Goal: Task Accomplishment & Management: Use online tool/utility

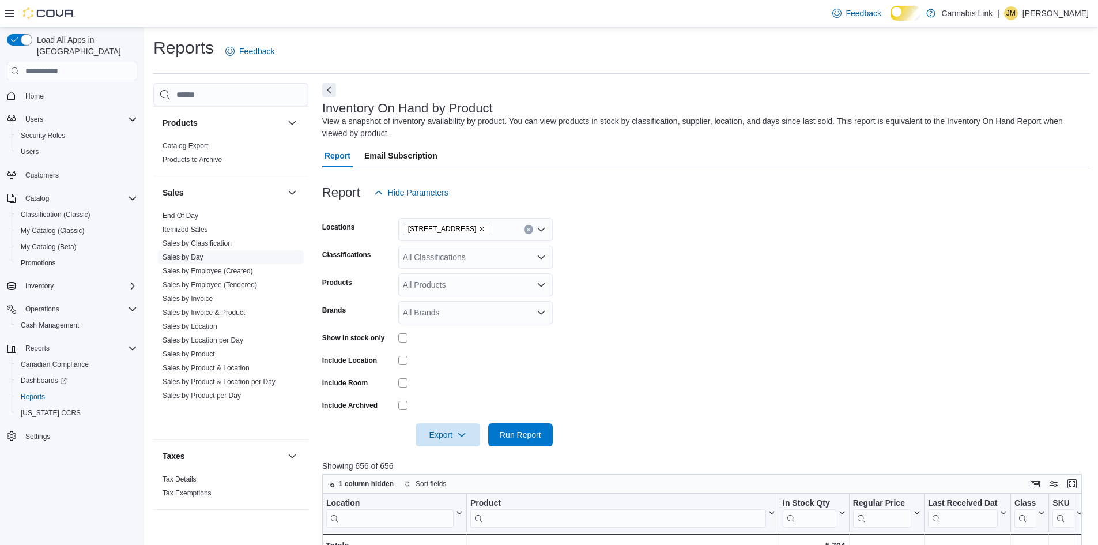
scroll to position [816, 0]
click at [221, 338] on link "Sales by Location per Day" at bounding box center [203, 334] width 81 height 8
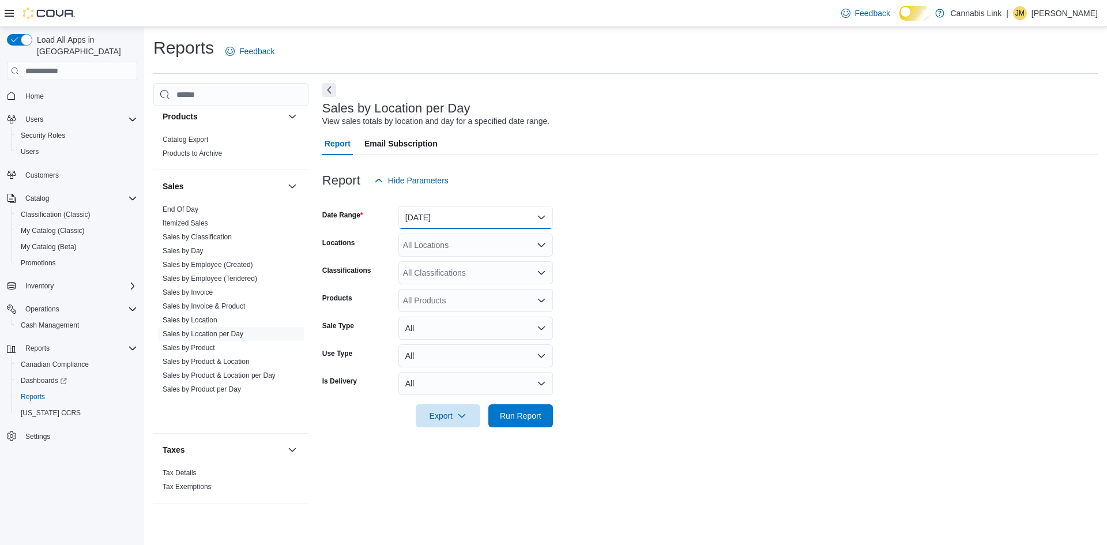
click at [461, 226] on button "[DATE]" at bounding box center [475, 217] width 155 height 23
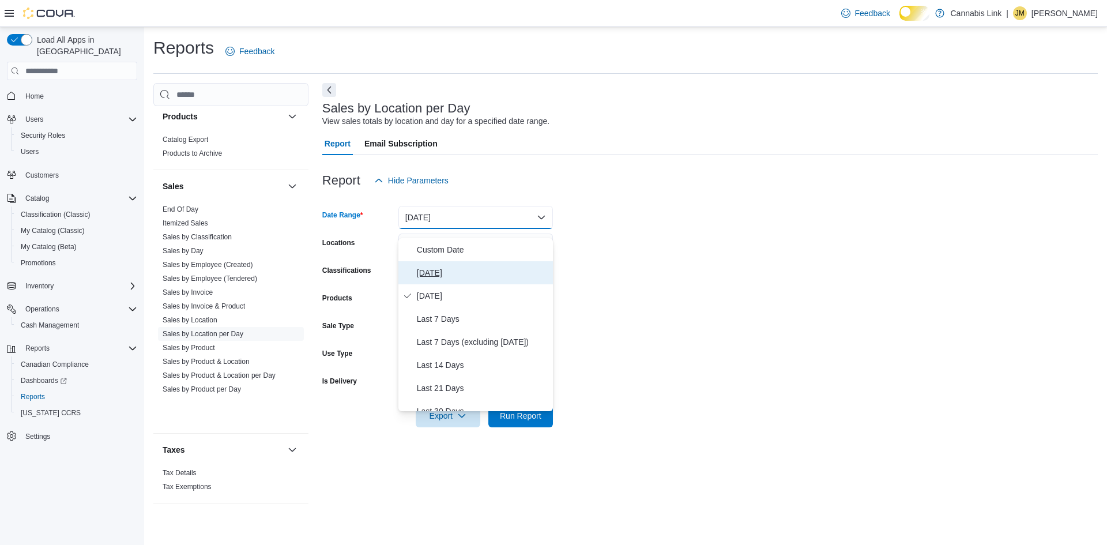
click at [450, 273] on span "[DATE]" at bounding box center [482, 273] width 131 height 14
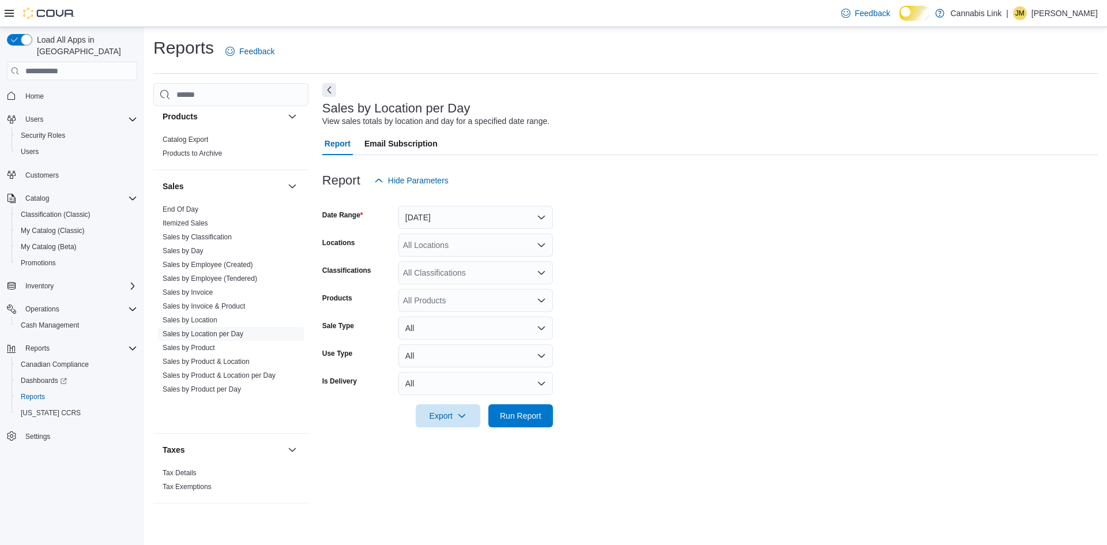
click at [454, 244] on div "All Locations" at bounding box center [475, 244] width 155 height 23
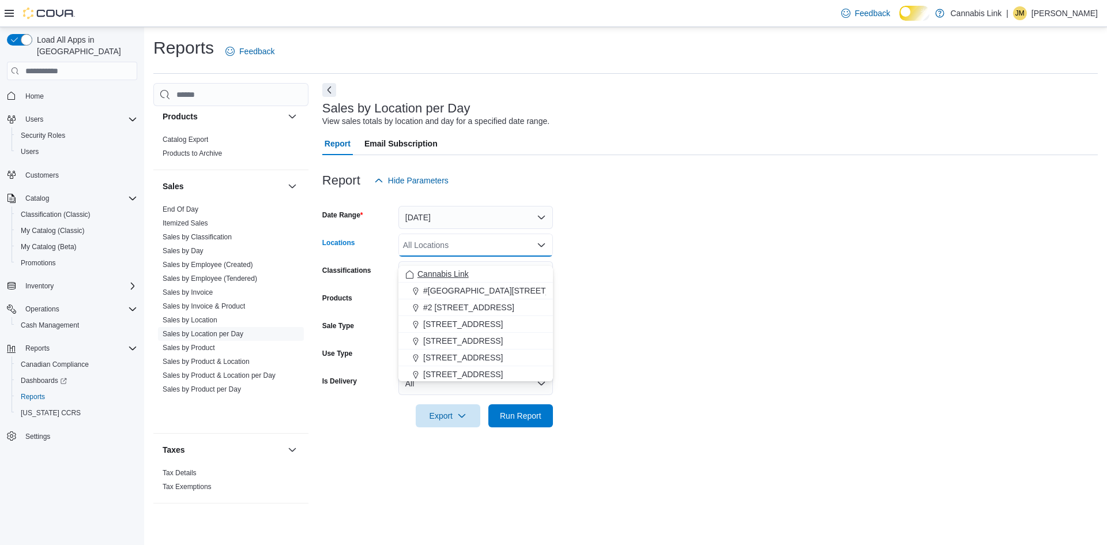
click at [457, 273] on span "Cannabis Link" at bounding box center [442, 274] width 51 height 12
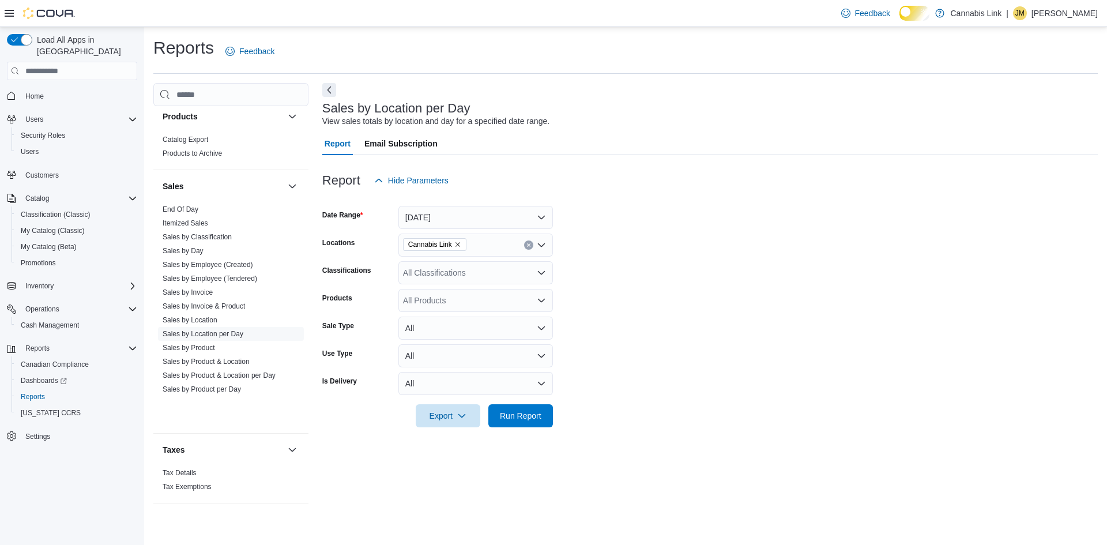
click at [522, 404] on div at bounding box center [709, 399] width 775 height 9
click at [522, 421] on span "Run Report" at bounding box center [521, 415] width 42 height 12
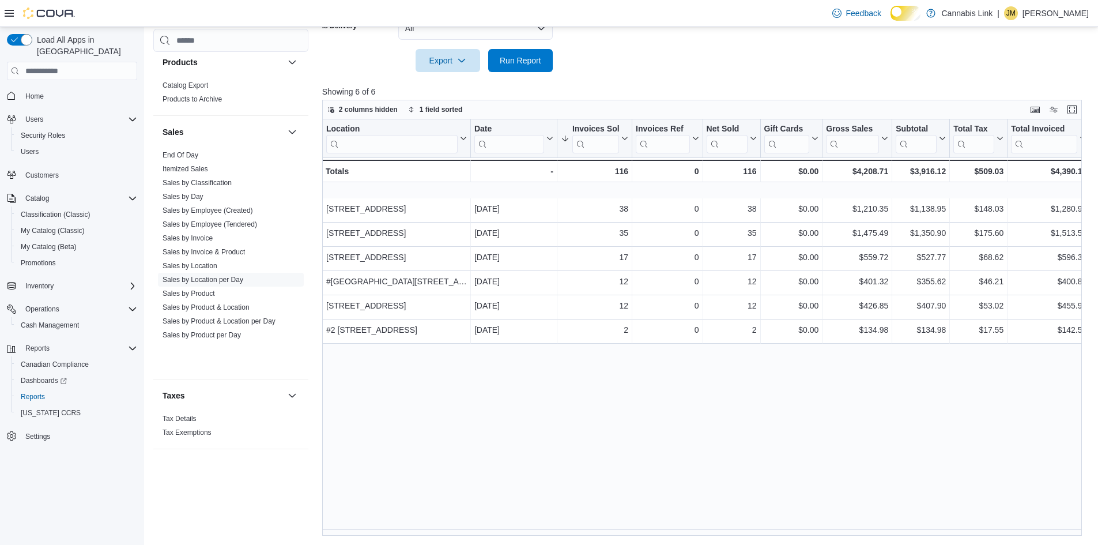
scroll to position [367, 0]
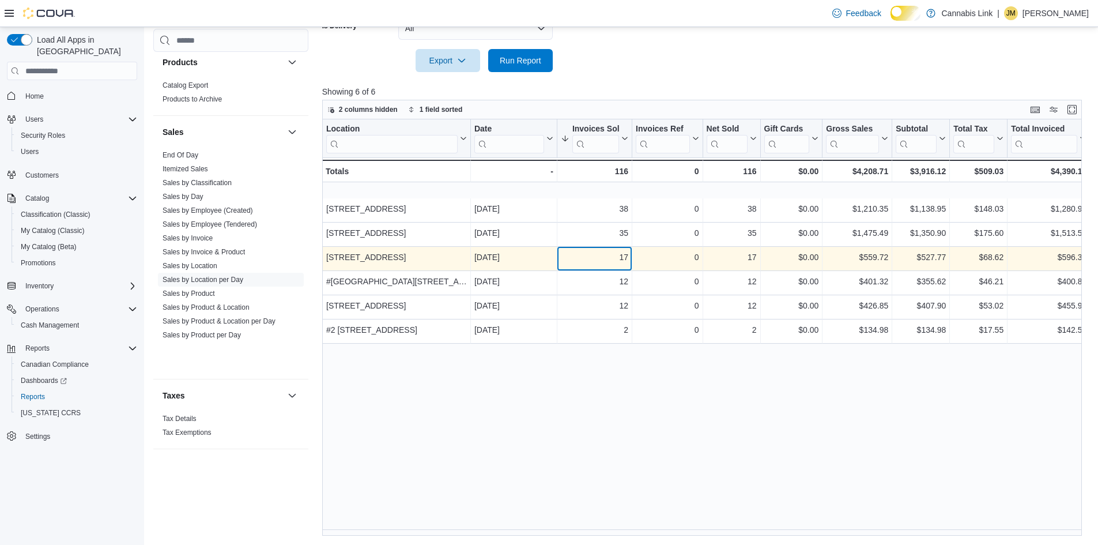
click at [605, 248] on div "17 - Invoices Sold, column 3, row 3" at bounding box center [594, 259] width 75 height 24
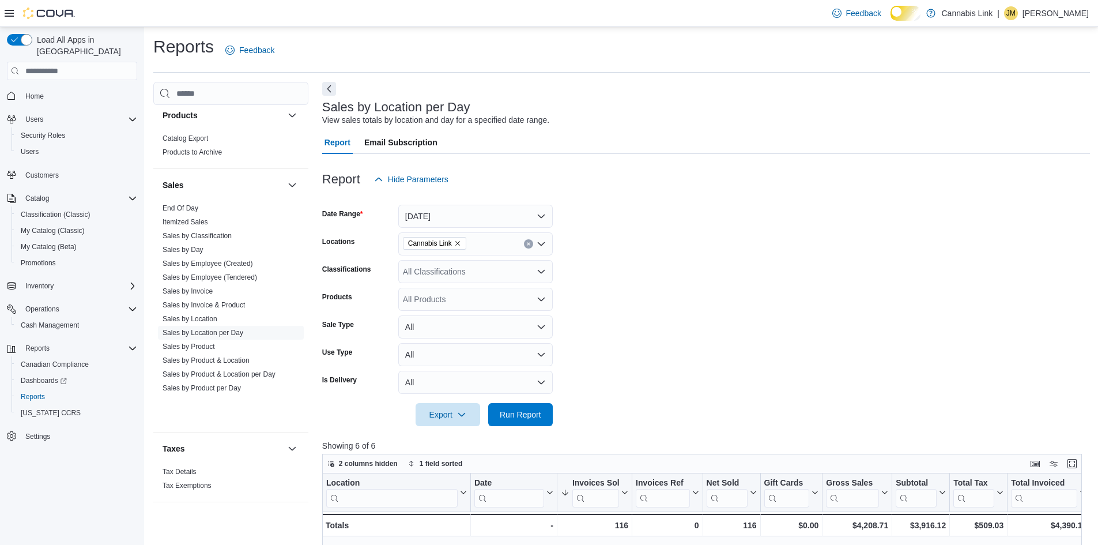
scroll to position [0, 0]
